Goal: Transaction & Acquisition: Purchase product/service

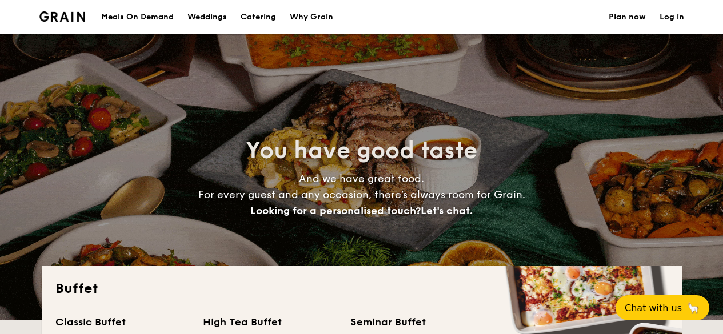
select select
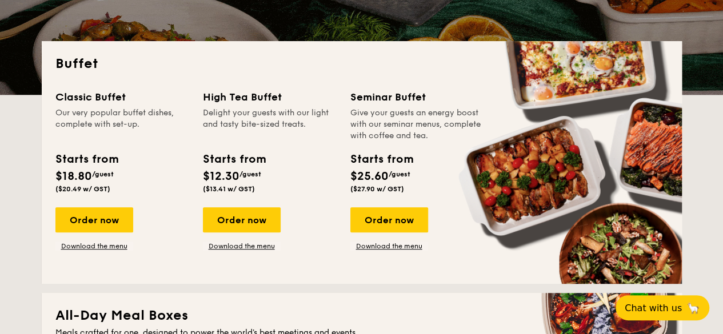
scroll to position [230, 0]
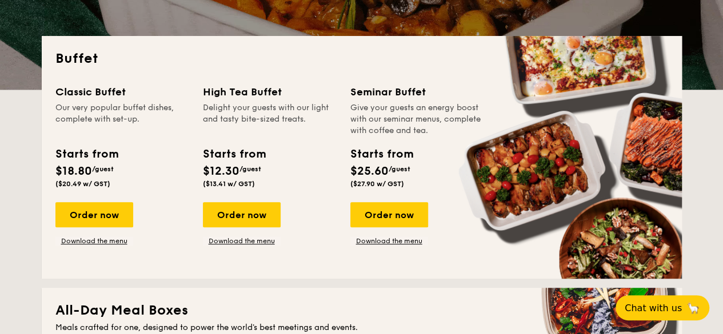
click at [83, 216] on div "Order now" at bounding box center [94, 214] width 78 height 25
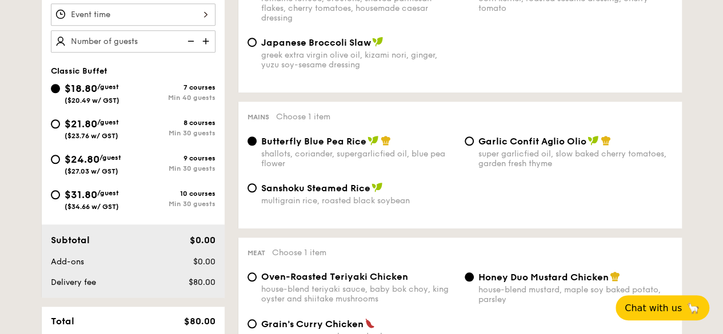
scroll to position [398, 0]
click at [57, 165] on input "$24.80 /guest ($27.03 w/ GST) 9 courses Min 30 guests" at bounding box center [55, 159] width 9 height 9
radio input "true"
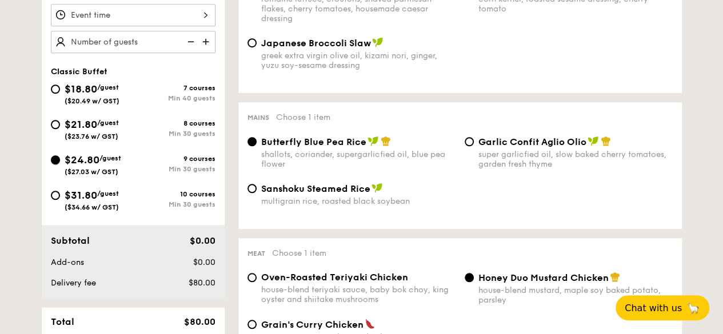
radio input "true"
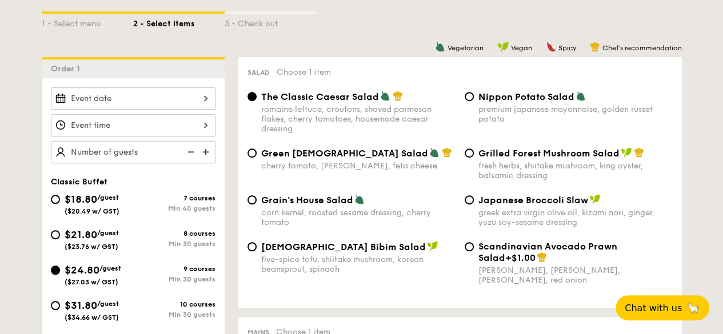
scroll to position [287, 0]
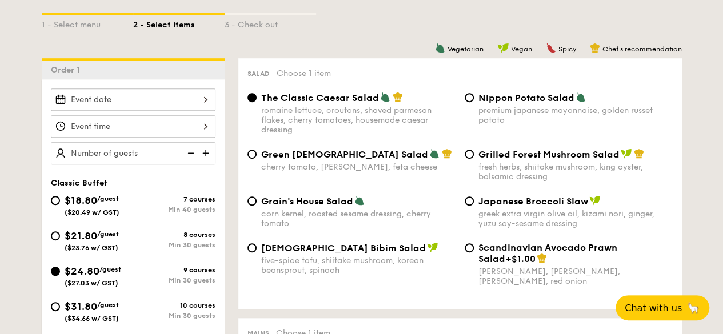
click at [206, 157] on img at bounding box center [206, 153] width 17 height 22
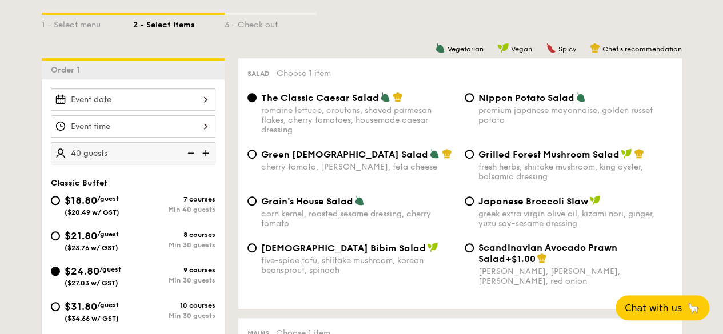
click at [206, 157] on img at bounding box center [206, 153] width 17 height 22
click at [193, 162] on img at bounding box center [189, 153] width 17 height 22
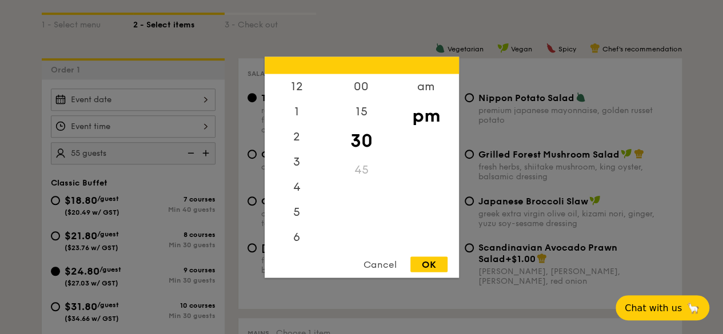
scroll to position [50, 0]
click at [197, 137] on div "12 1 2 3 4 5 6 7 8 9 10 11 00 15 30 45 am pm Cancel OK" at bounding box center [133, 126] width 165 height 22
click at [155, 103] on div at bounding box center [361, 167] width 723 height 334
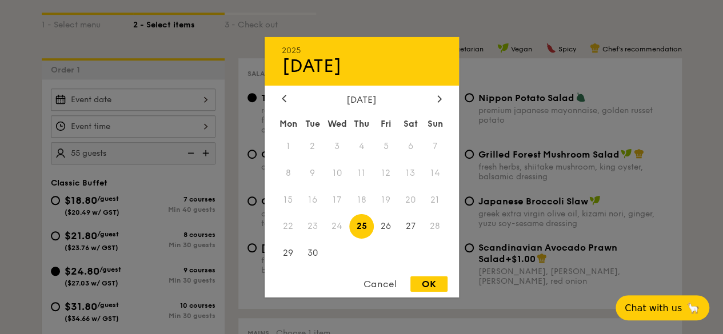
click at [155, 103] on div "2025 Sep [DATE] Tue Wed Thu Fri Sat Sun 1 2 3 4 5 6 7 8 9 10 11 12 13 14 15 16 …" at bounding box center [133, 100] width 165 height 22
click at [435, 101] on div at bounding box center [439, 99] width 10 height 11
click at [434, 172] on span "12" at bounding box center [435, 173] width 25 height 25
click at [376, 283] on div "Cancel" at bounding box center [380, 284] width 56 height 15
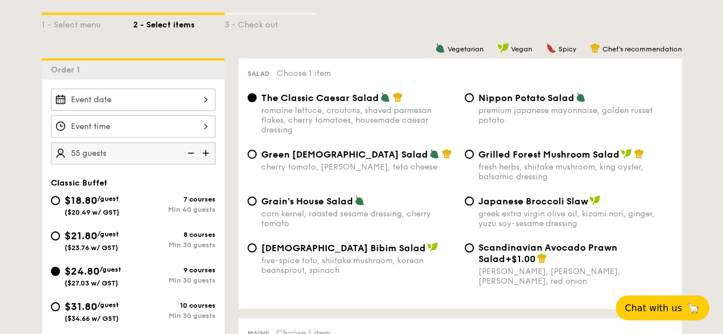
click at [675, 300] on button "Chat with us 🦙" at bounding box center [663, 308] width 94 height 25
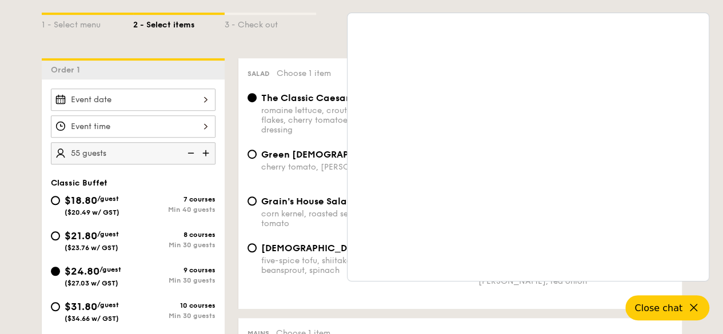
click at [189, 162] on img at bounding box center [189, 153] width 17 height 22
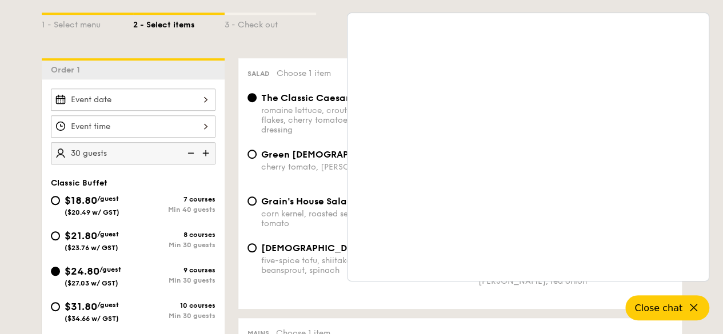
click at [189, 162] on img at bounding box center [189, 153] width 17 height 22
type input "20 guests"
click at [189, 162] on img at bounding box center [189, 153] width 17 height 22
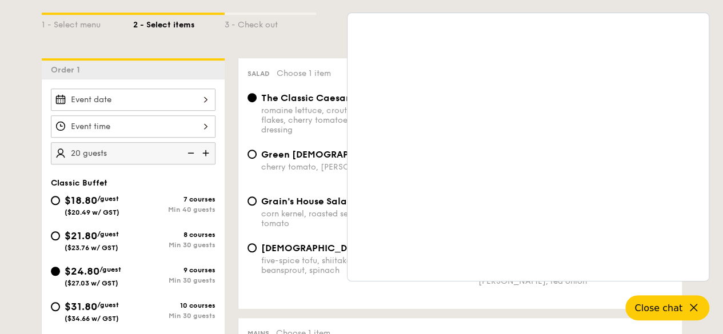
click at [189, 162] on img at bounding box center [189, 153] width 17 height 22
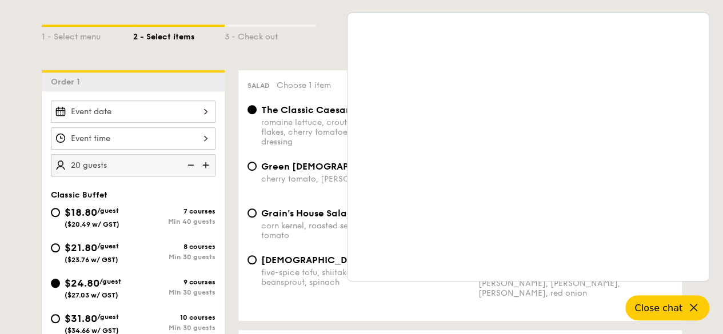
scroll to position [273, 0]
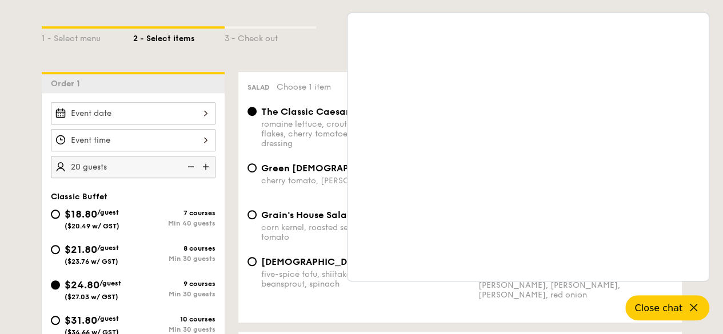
click at [695, 302] on icon at bounding box center [693, 307] width 13 height 13
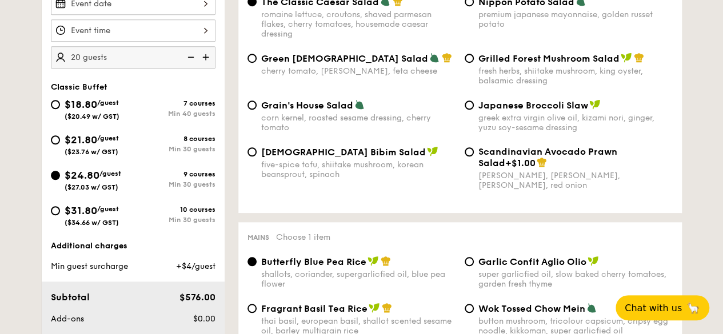
scroll to position [337, 0]
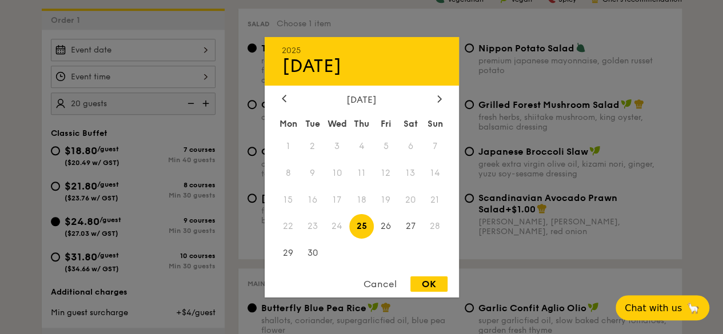
click at [170, 54] on div "2025 Sep [DATE] Tue Wed Thu Fri Sat Sun 1 2 3 4 5 6 7 8 9 10 11 12 13 14 15 16 …" at bounding box center [133, 50] width 165 height 22
click at [437, 97] on icon at bounding box center [439, 98] width 5 height 7
click at [295, 199] on span "13" at bounding box center [288, 199] width 25 height 25
click at [425, 286] on div "OK" at bounding box center [428, 284] width 37 height 15
type input "[DATE]"
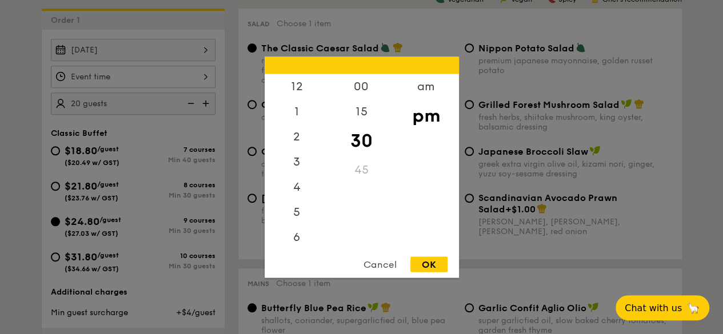
click at [166, 88] on div "12 1 2 3 4 5 6 7 8 9 10 11 00 15 30 45 am pm Cancel OK" at bounding box center [133, 77] width 165 height 22
click at [433, 258] on div "OK" at bounding box center [428, 264] width 37 height 15
type input "7:30PM"
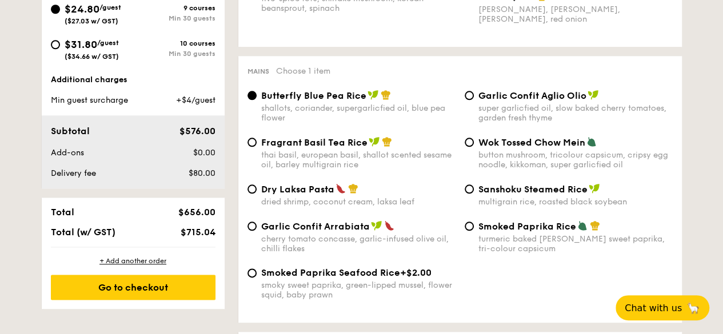
scroll to position [346, 0]
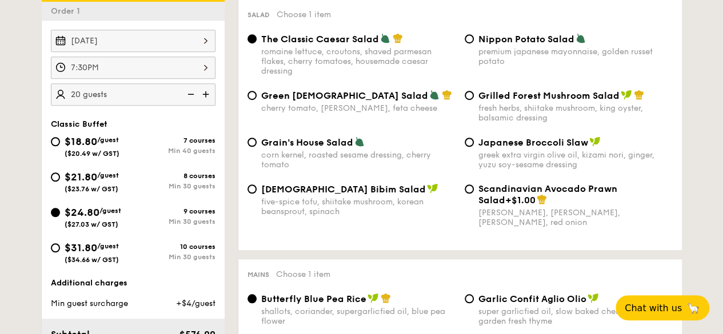
click at [634, 300] on button "Chat with us 🦙" at bounding box center [663, 308] width 94 height 25
